Goal: Go to known website: Access a specific website the user already knows

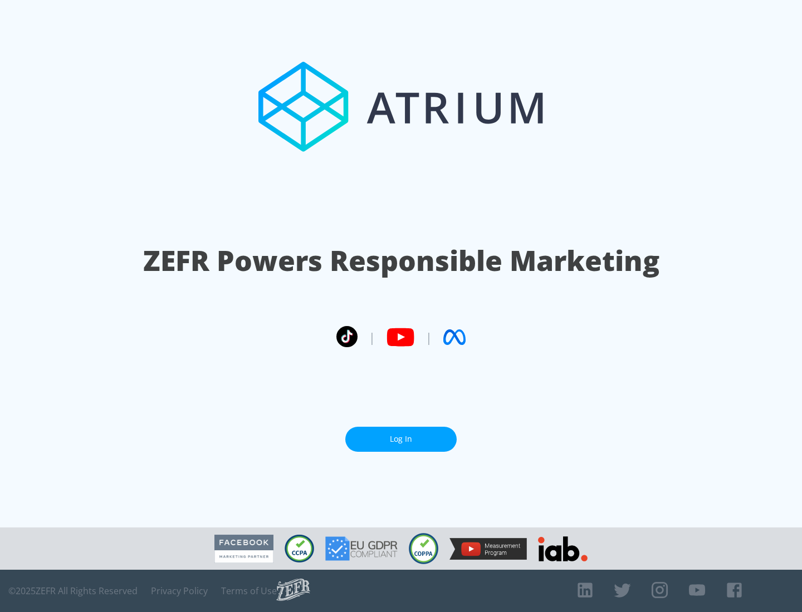
click at [401, 439] on link "Log In" at bounding box center [400, 439] width 111 height 25
